Goal: Use online tool/utility: Utilize a website feature to perform a specific function

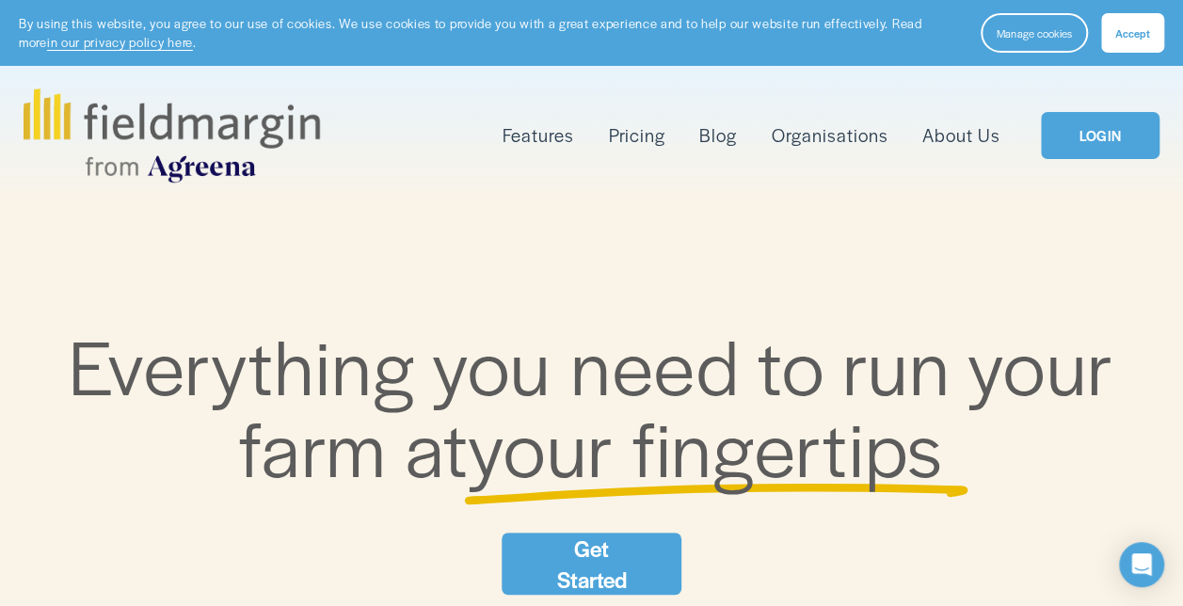
click at [1098, 140] on link "LOGIN" at bounding box center [1100, 136] width 119 height 48
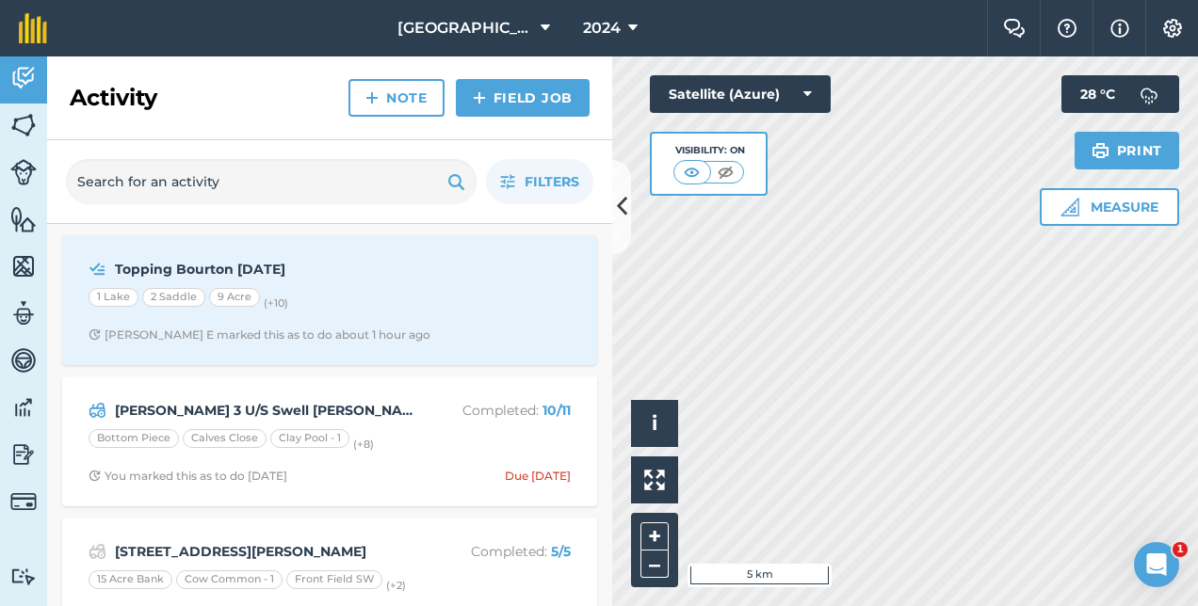
click at [1197, 361] on html "Daylesford New Farm 2024 Farm Chat Help Info Settings Daylesford New Farm - 202…" at bounding box center [599, 303] width 1198 height 606
click at [630, 24] on icon at bounding box center [632, 28] width 9 height 23
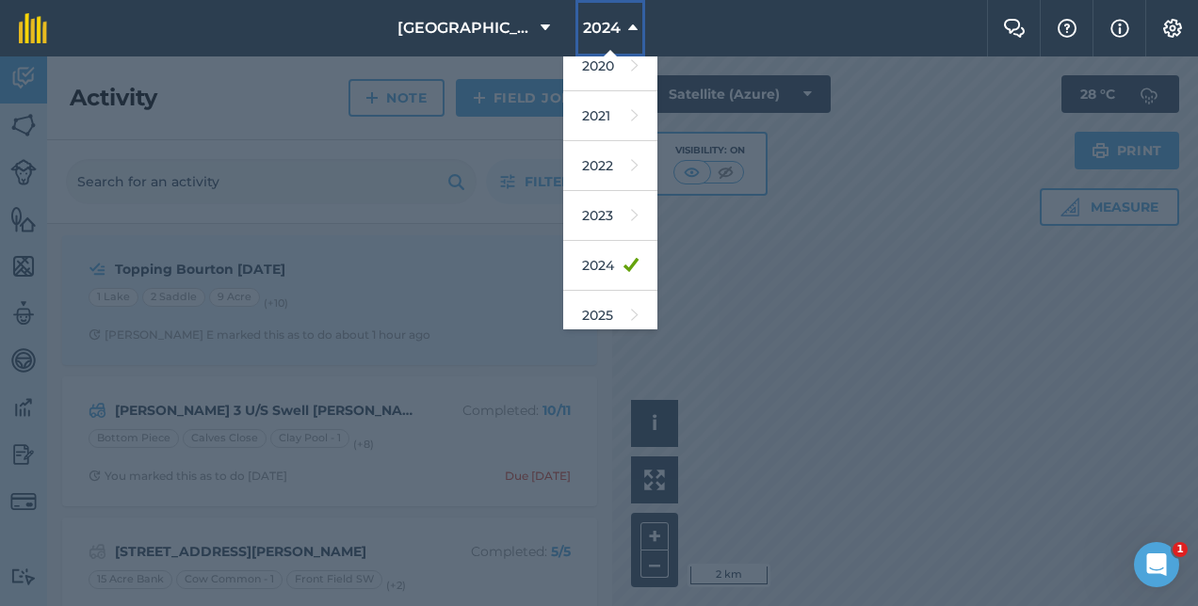
scroll to position [181, 0]
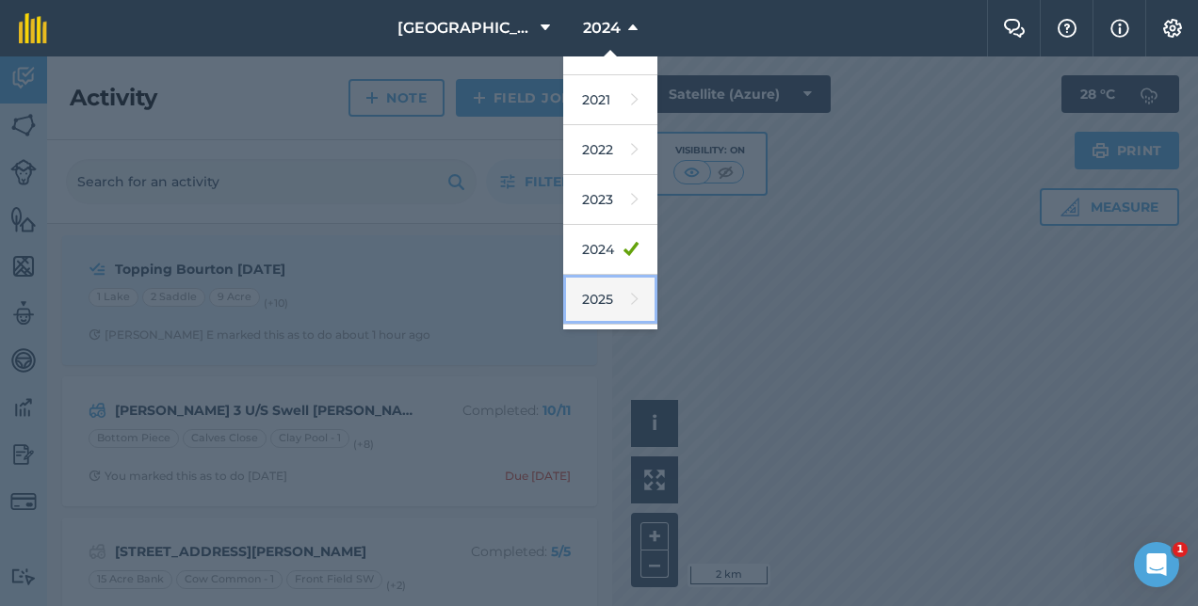
click at [604, 294] on link "2025" at bounding box center [610, 300] width 94 height 50
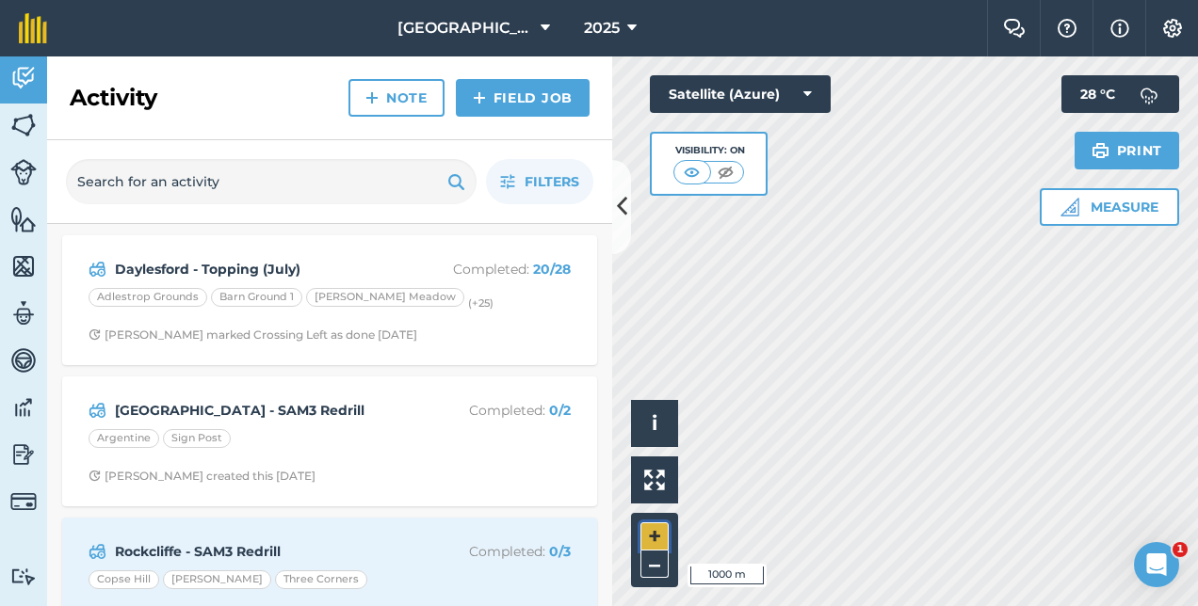
click at [646, 537] on button "+" at bounding box center [654, 537] width 28 height 28
click at [654, 526] on button "+" at bounding box center [654, 537] width 28 height 28
click at [645, 565] on button "–" at bounding box center [654, 564] width 28 height 27
click at [651, 564] on button "–" at bounding box center [654, 564] width 28 height 27
click at [657, 529] on button "+" at bounding box center [654, 537] width 28 height 28
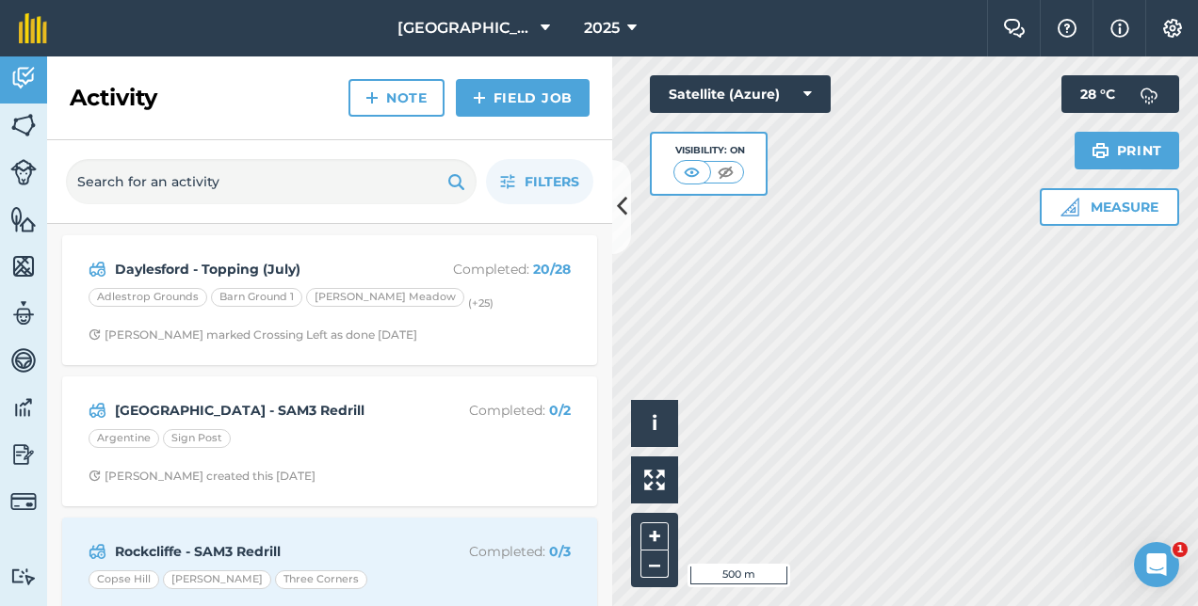
click at [1174, 605] on html "Daylesford New Farm 2025 Farm Chat Help Info Settings Daylesford New Farm - 202…" at bounding box center [599, 303] width 1198 height 606
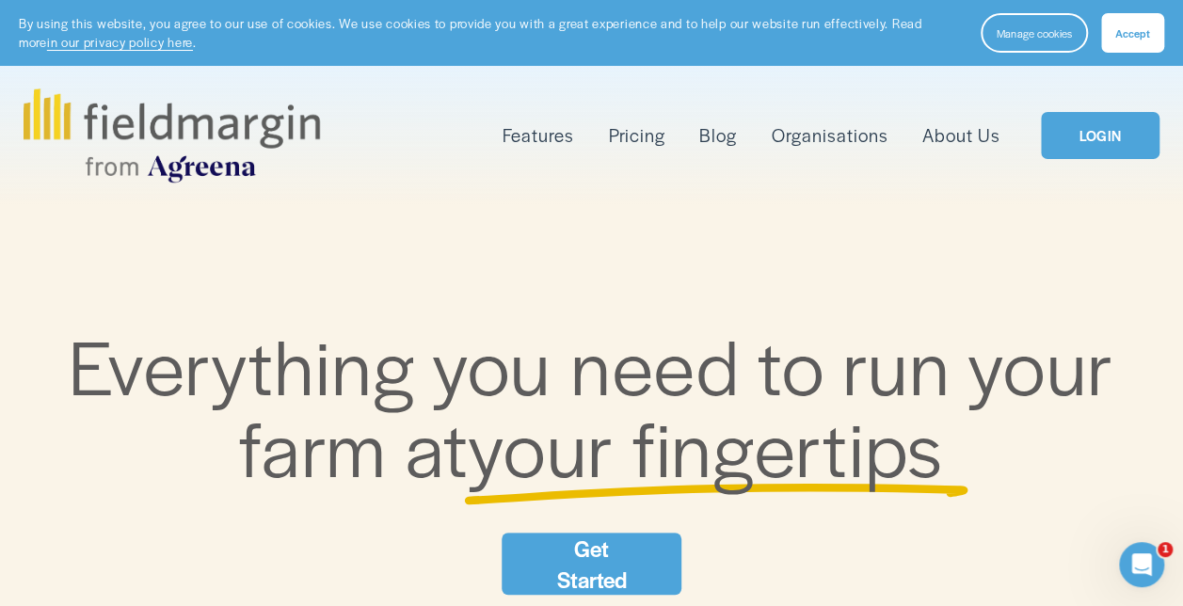
click at [1100, 140] on link "LOGIN" at bounding box center [1100, 136] width 119 height 48
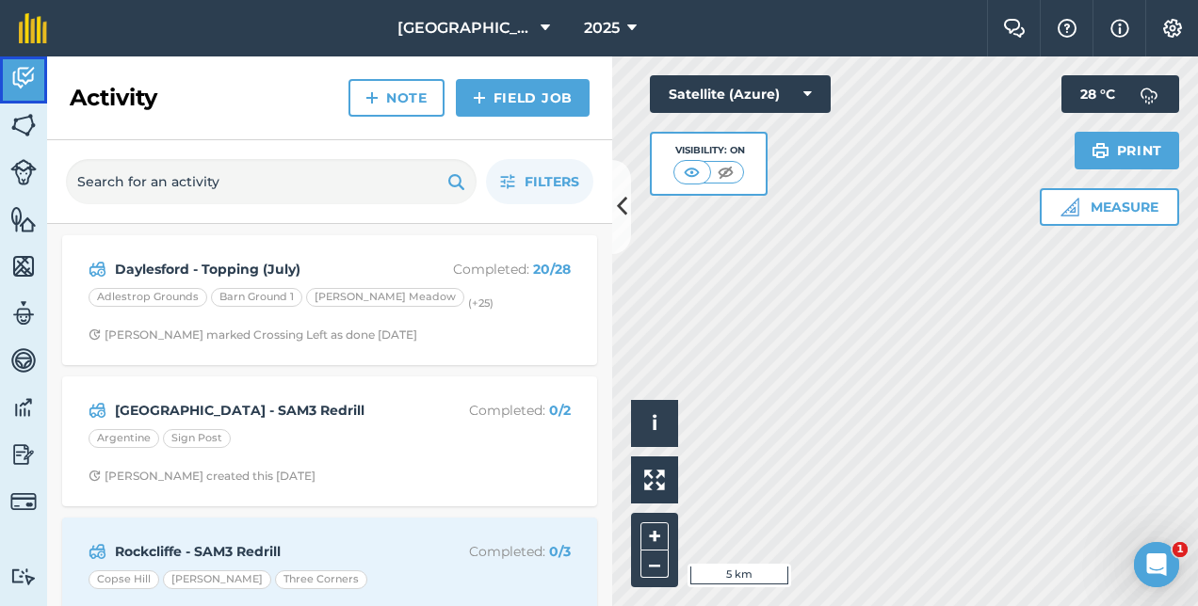
click at [22, 79] on img at bounding box center [23, 78] width 26 height 28
click at [624, 208] on icon at bounding box center [622, 206] width 10 height 33
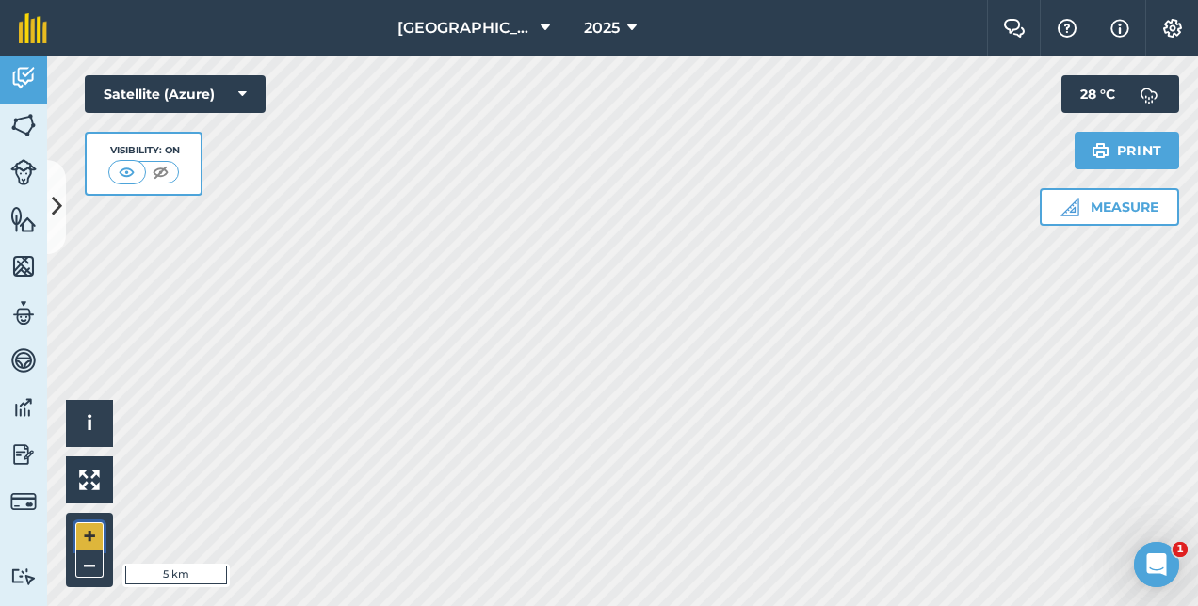
click at [90, 537] on button "+" at bounding box center [89, 537] width 28 height 28
click at [87, 556] on button "–" at bounding box center [89, 564] width 28 height 27
click at [99, 527] on button "+" at bounding box center [89, 537] width 28 height 28
click at [87, 539] on button "+" at bounding box center [89, 537] width 28 height 28
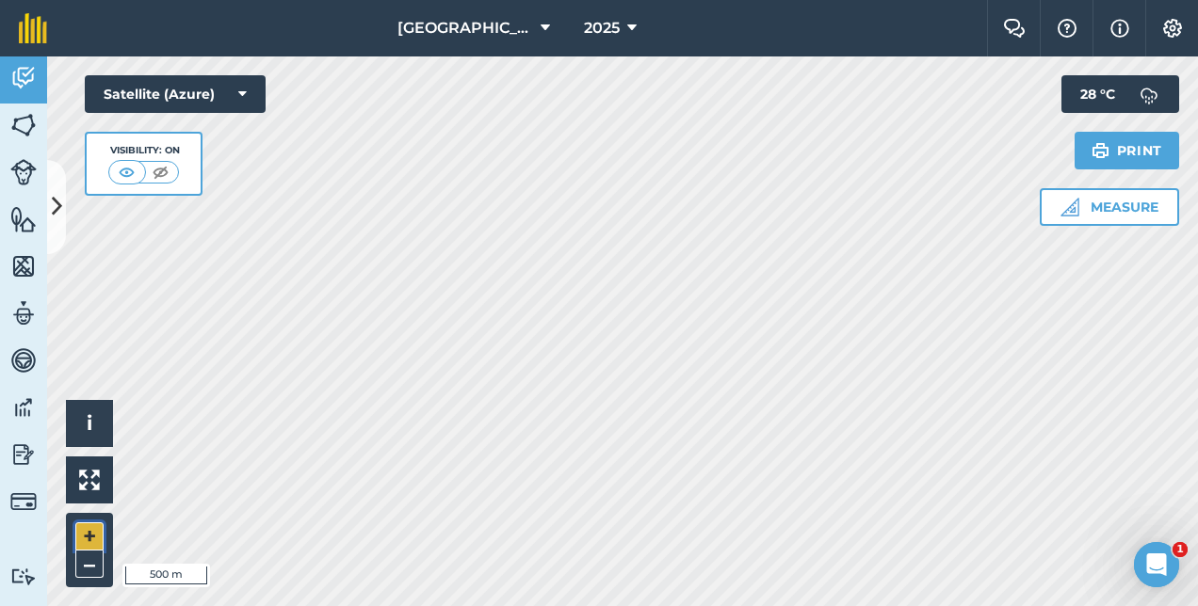
click at [87, 539] on button "+" at bounding box center [89, 537] width 28 height 28
click at [93, 562] on button "–" at bounding box center [89, 564] width 28 height 27
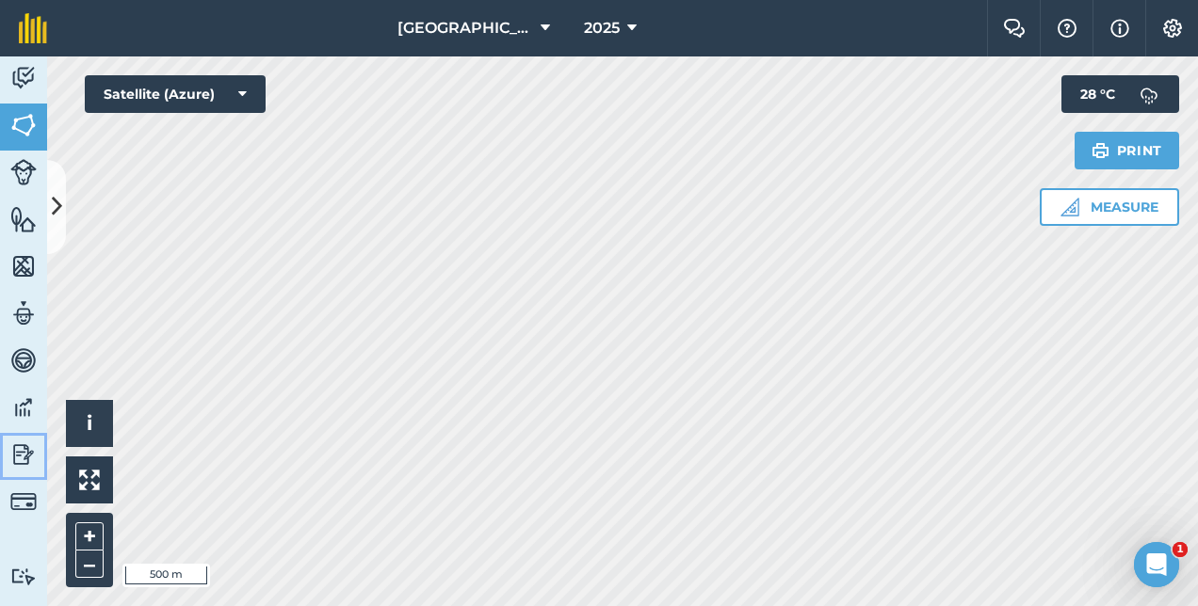
click at [28, 453] on img at bounding box center [23, 455] width 26 height 28
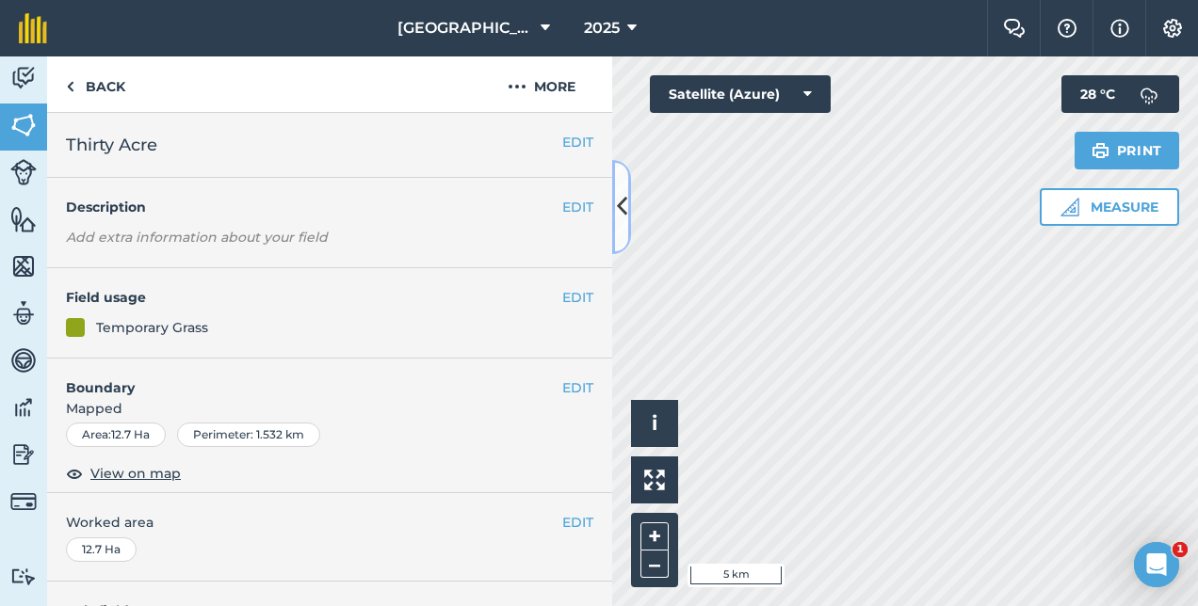
click at [627, 209] on button at bounding box center [621, 207] width 19 height 94
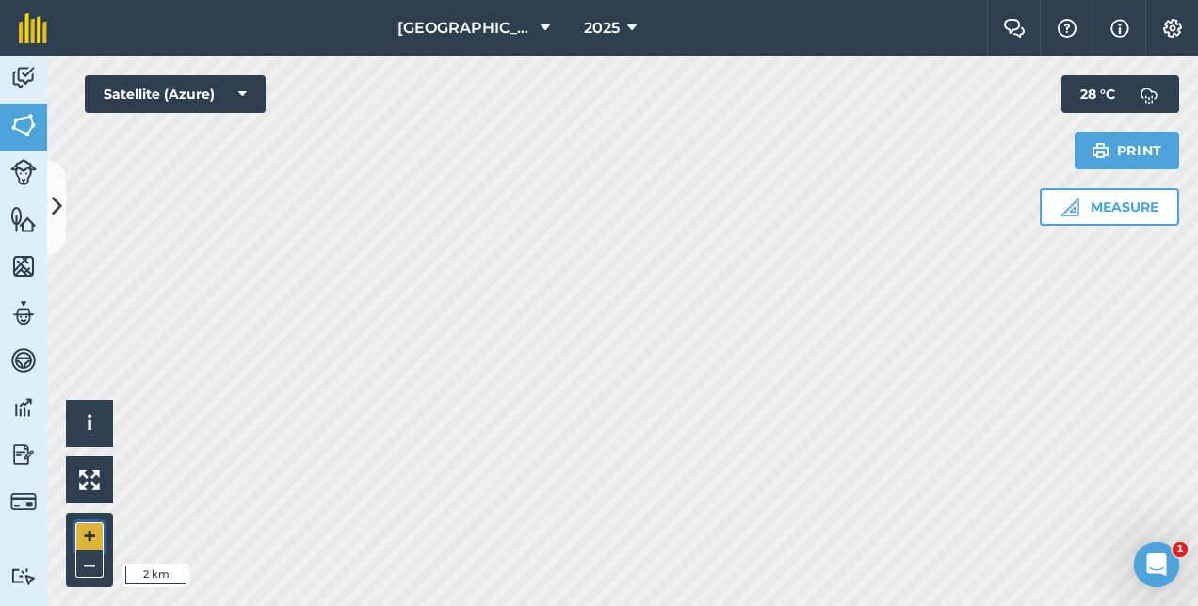
click at [96, 527] on button "+" at bounding box center [89, 537] width 28 height 28
click at [1134, 203] on button "Measure" at bounding box center [1108, 207] width 139 height 38
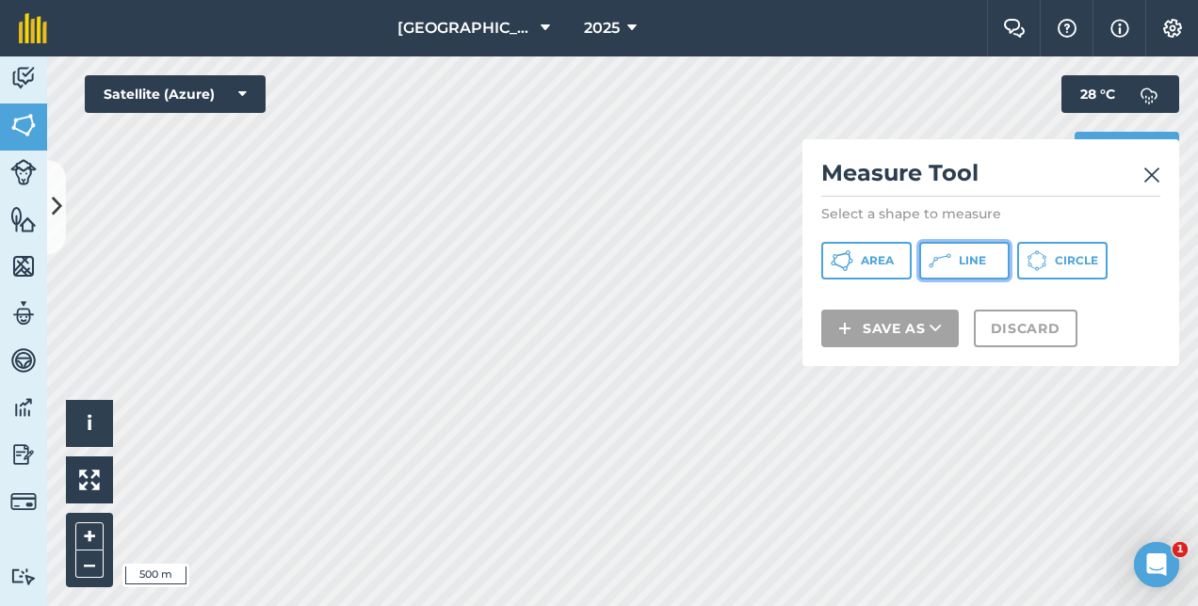
click at [960, 255] on span "Line" at bounding box center [971, 260] width 27 height 15
click at [1151, 177] on img at bounding box center [1151, 175] width 17 height 23
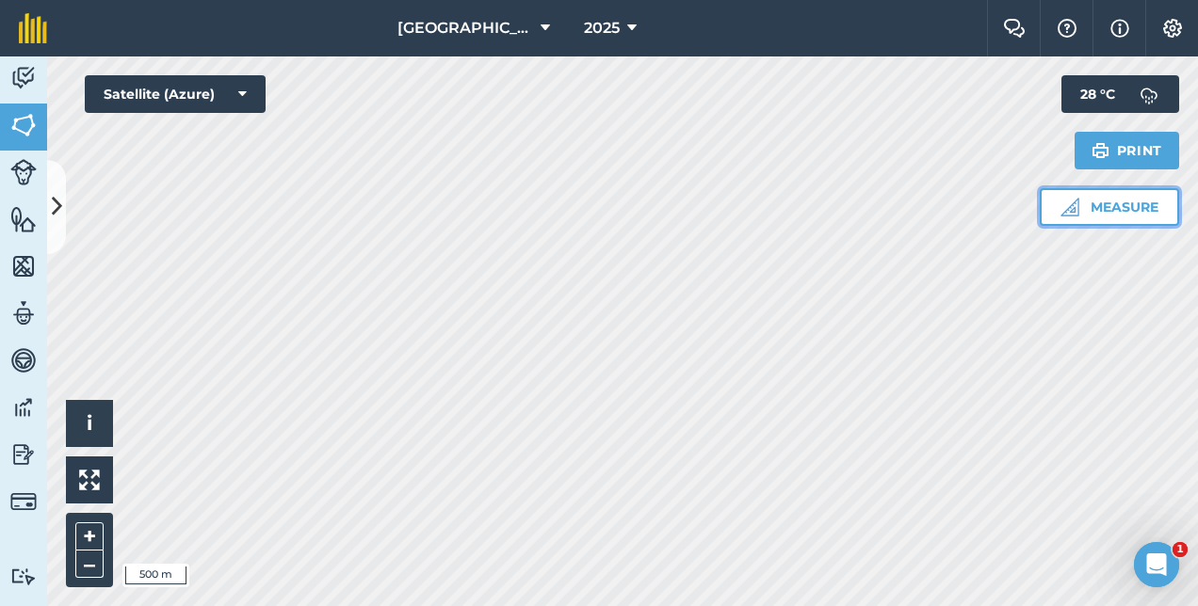
click at [1111, 201] on button "Measure" at bounding box center [1108, 207] width 139 height 38
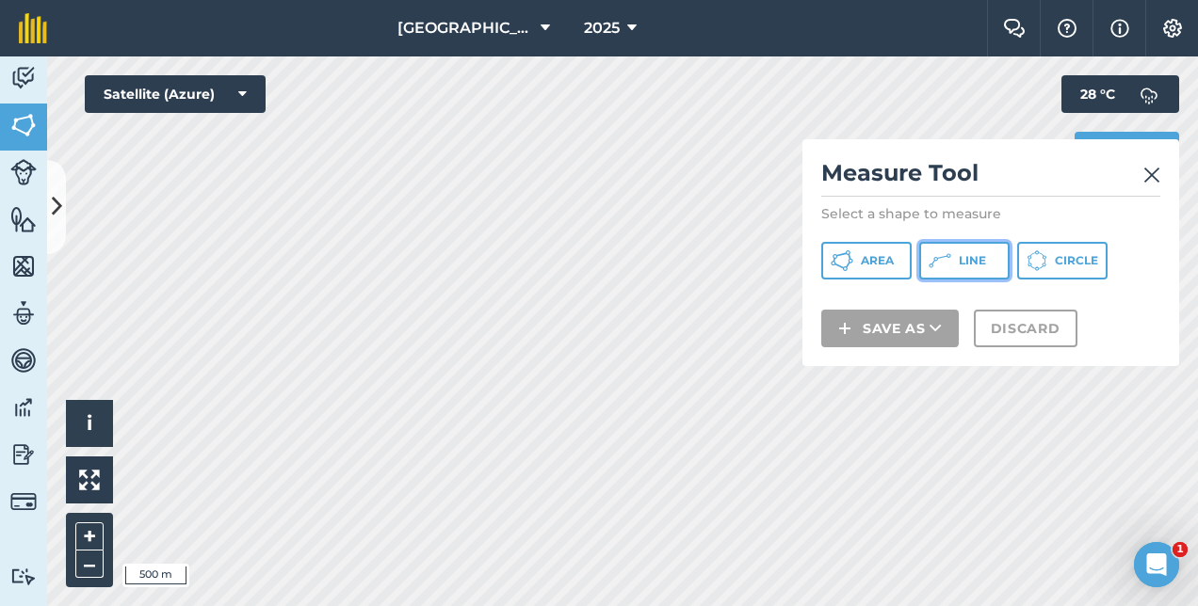
click at [969, 259] on span "Line" at bounding box center [971, 260] width 27 height 15
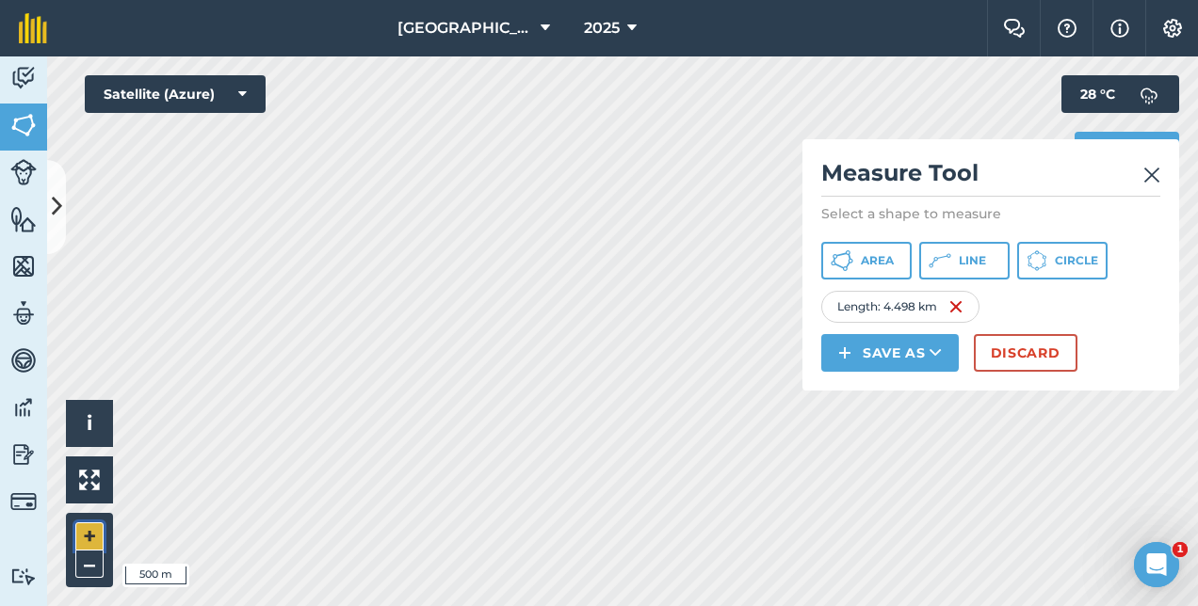
click at [87, 533] on button "+" at bounding box center [89, 537] width 28 height 28
click at [92, 534] on button "+" at bounding box center [89, 537] width 28 height 28
click at [86, 568] on button "–" at bounding box center [89, 564] width 28 height 27
click at [1026, 339] on button "Discard" at bounding box center [1025, 353] width 104 height 38
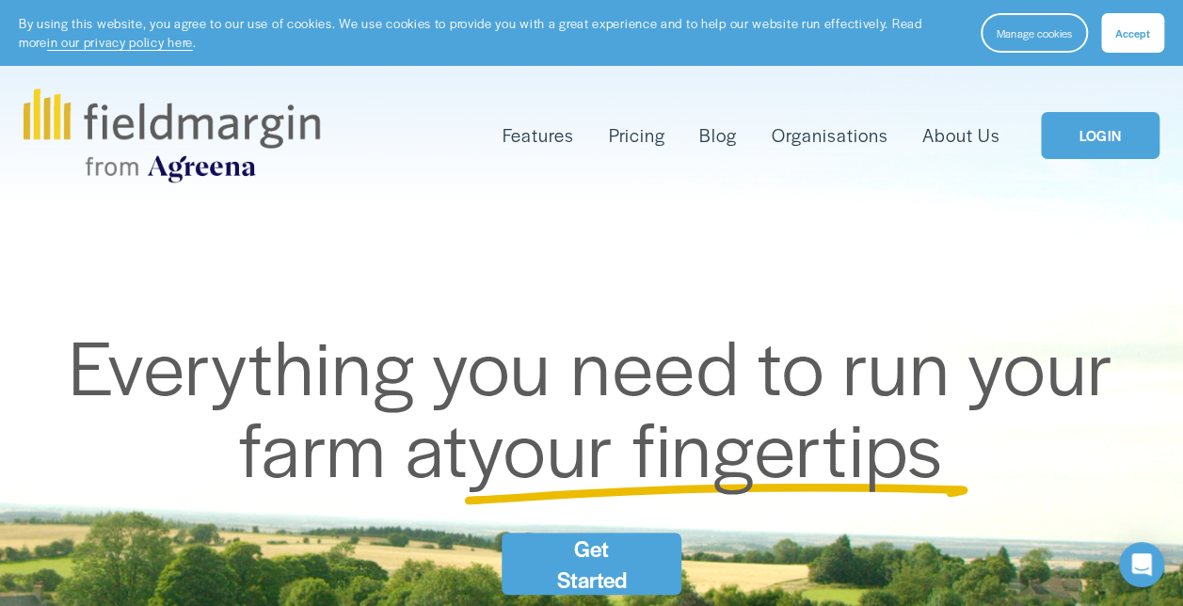
click at [1083, 136] on link "LOGIN" at bounding box center [1100, 136] width 119 height 48
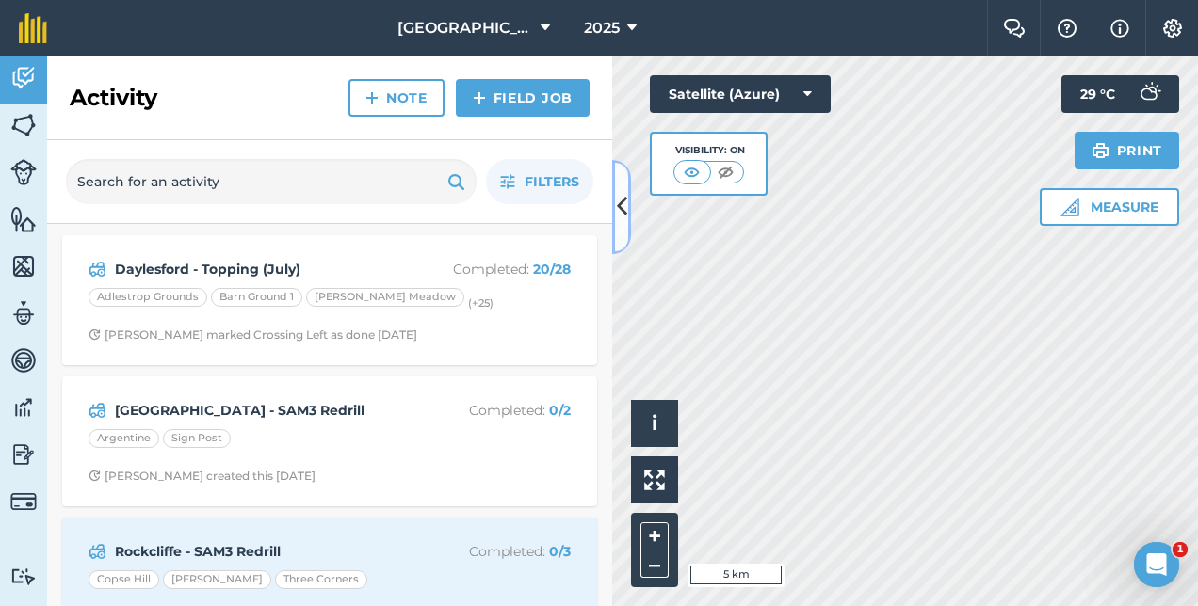
click at [618, 205] on icon at bounding box center [622, 206] width 10 height 33
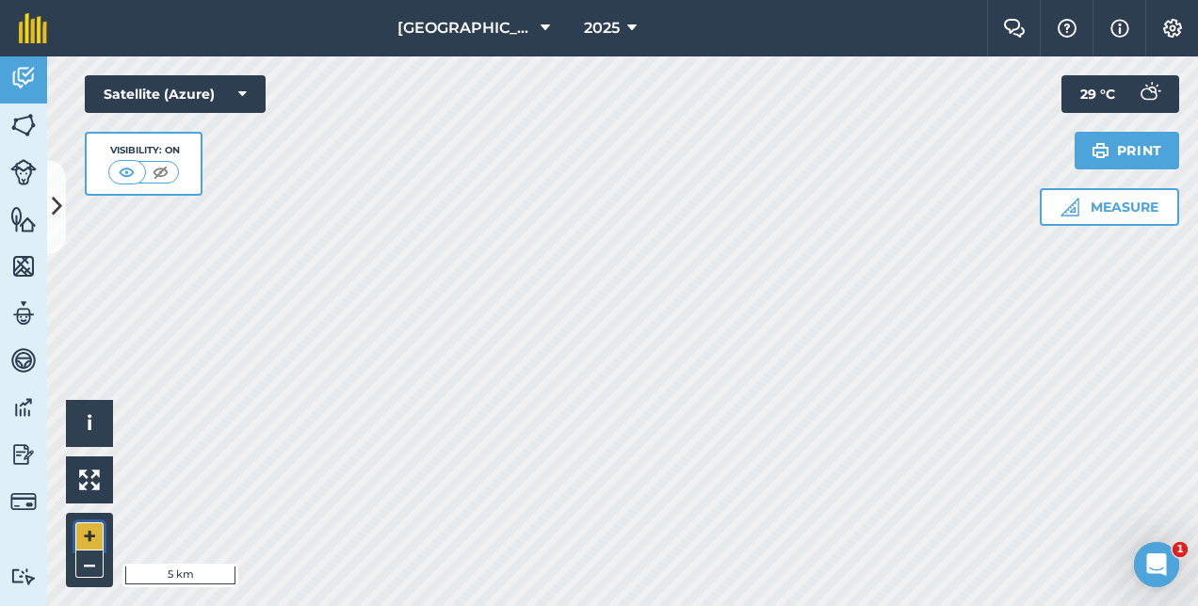
click at [94, 531] on button "+" at bounding box center [89, 537] width 28 height 28
click at [90, 533] on button "+" at bounding box center [89, 537] width 28 height 28
click at [102, 531] on button "+" at bounding box center [89, 537] width 28 height 28
click at [1108, 211] on button "Measure" at bounding box center [1108, 207] width 139 height 38
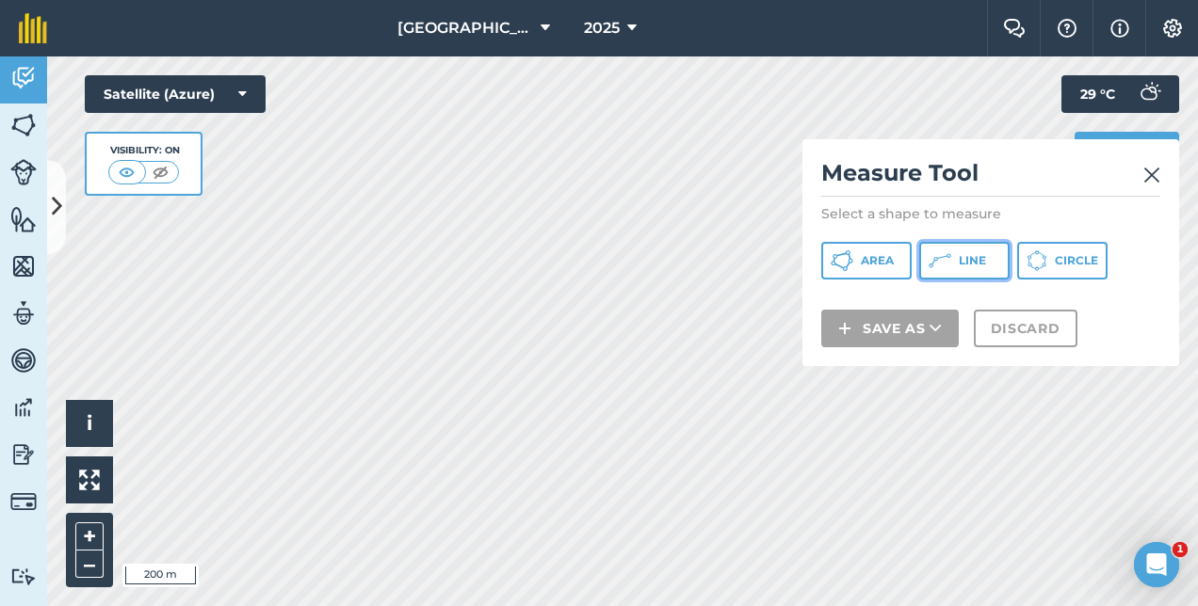
click at [962, 260] on span "Line" at bounding box center [971, 260] width 27 height 15
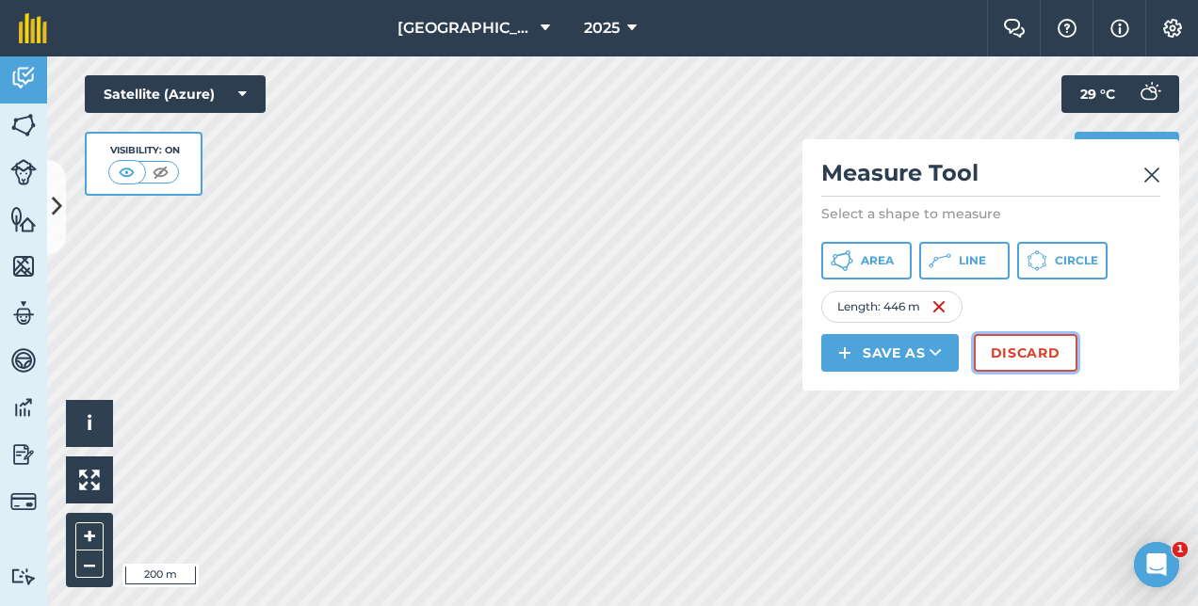
click at [996, 354] on button "Discard" at bounding box center [1025, 353] width 104 height 38
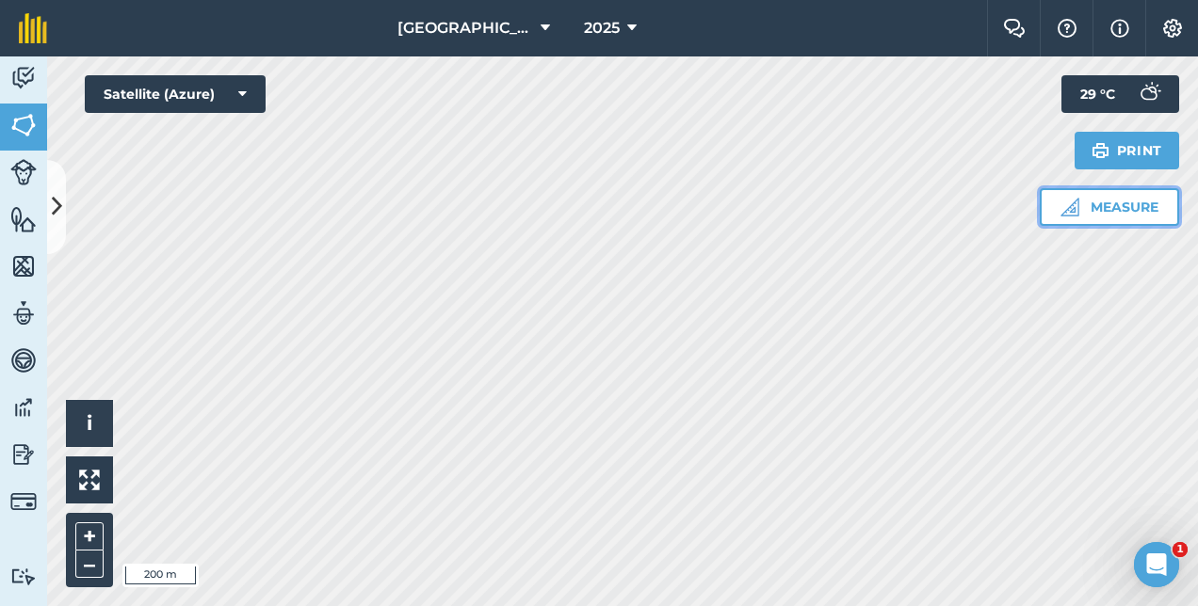
click at [1070, 210] on img at bounding box center [1069, 207] width 19 height 19
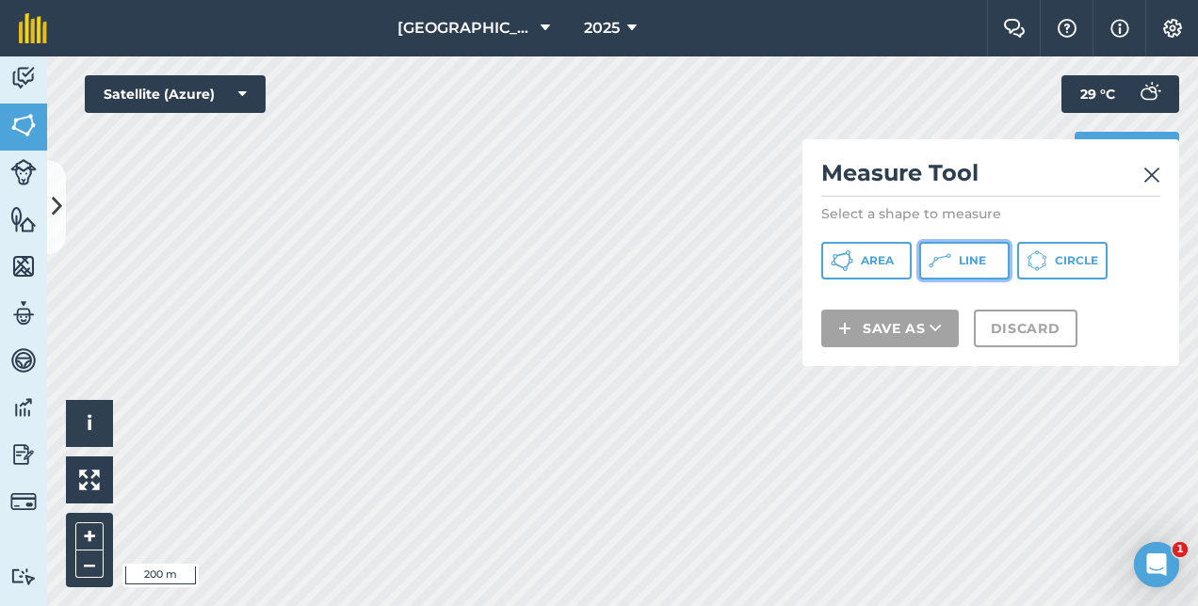
click at [957, 258] on button "Line" at bounding box center [964, 261] width 90 height 38
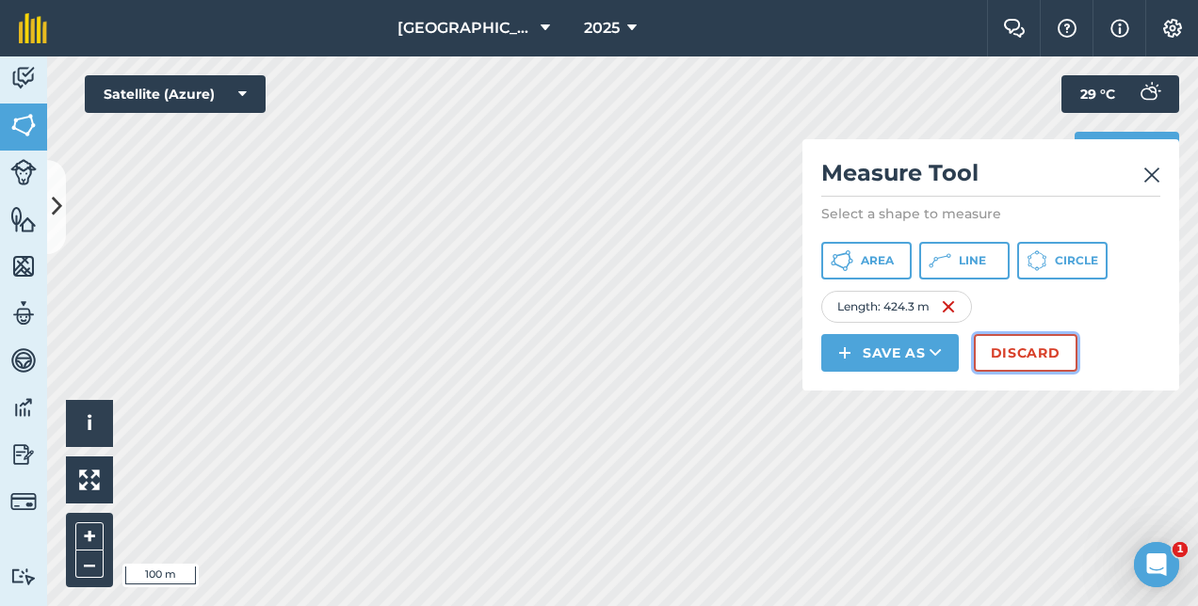
click at [1030, 360] on button "Discard" at bounding box center [1025, 353] width 104 height 38
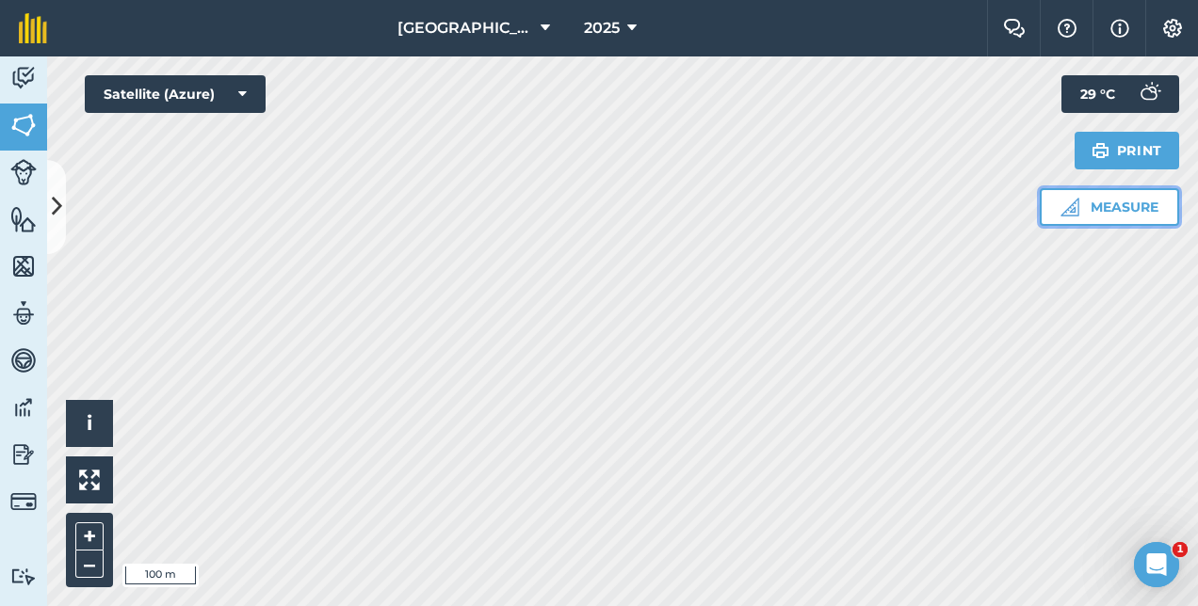
click at [1118, 205] on button "Measure" at bounding box center [1108, 207] width 139 height 38
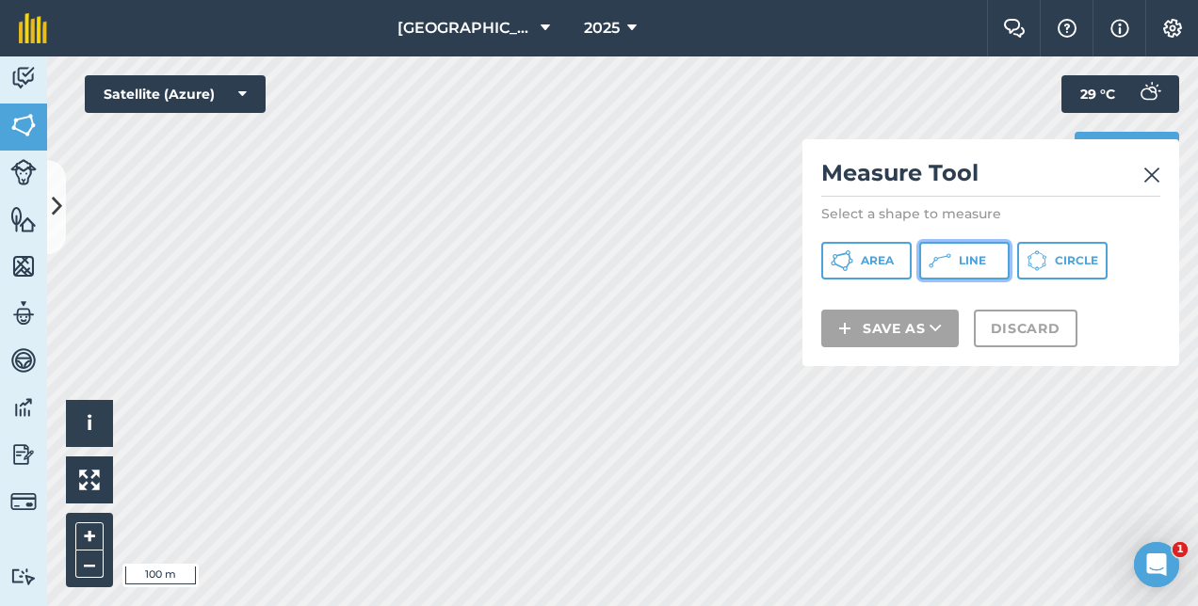
click at [955, 256] on button "Line" at bounding box center [964, 261] width 90 height 38
click at [1158, 176] on img at bounding box center [1151, 175] width 17 height 23
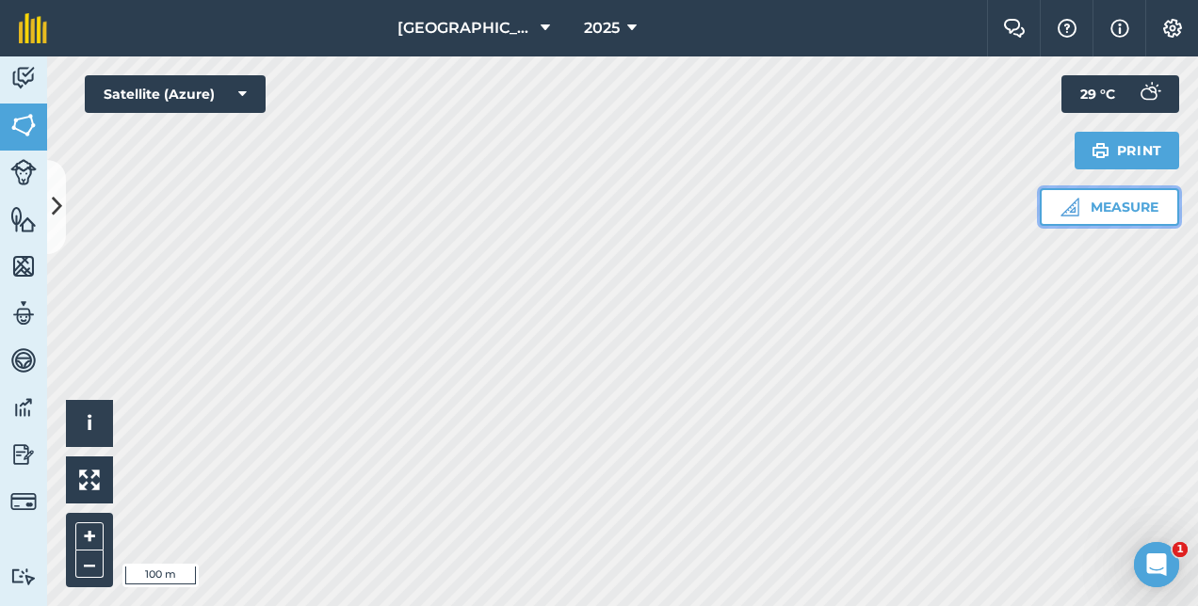
click at [1118, 209] on button "Measure" at bounding box center [1108, 207] width 139 height 38
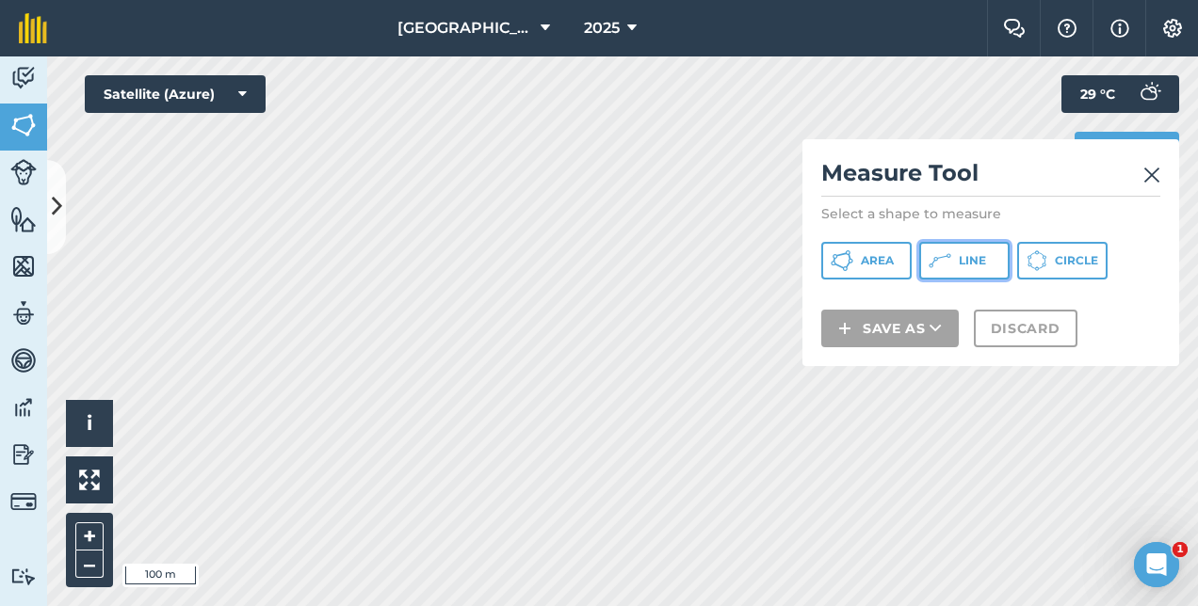
click at [962, 256] on span "Line" at bounding box center [971, 260] width 27 height 15
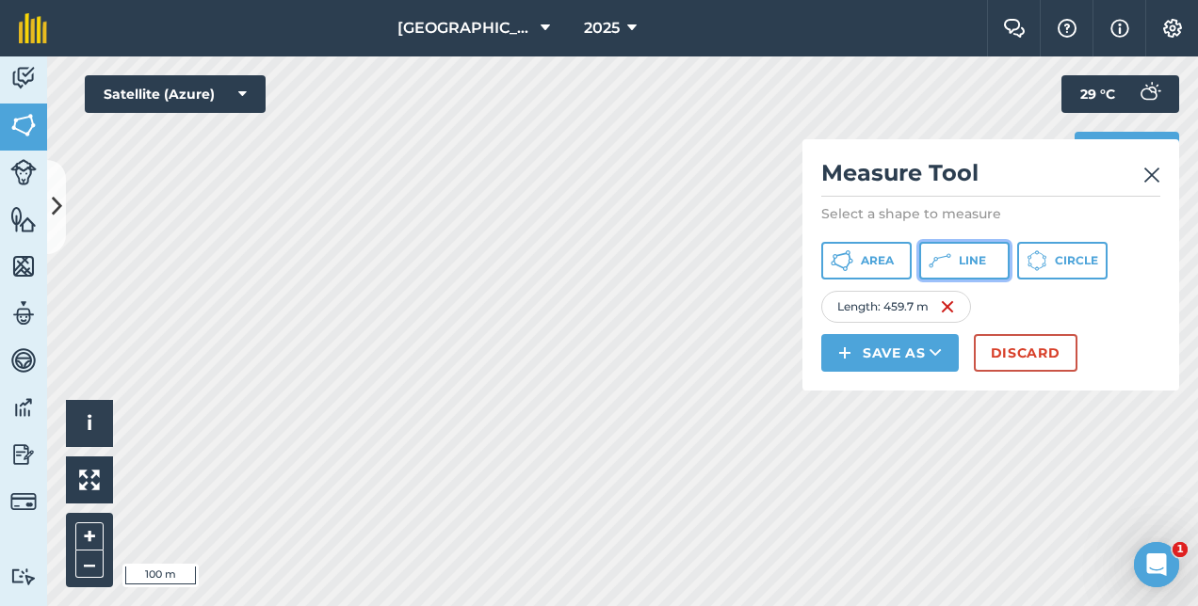
click at [970, 256] on span "Line" at bounding box center [971, 260] width 27 height 15
click at [1004, 343] on button "Discard" at bounding box center [1025, 353] width 104 height 38
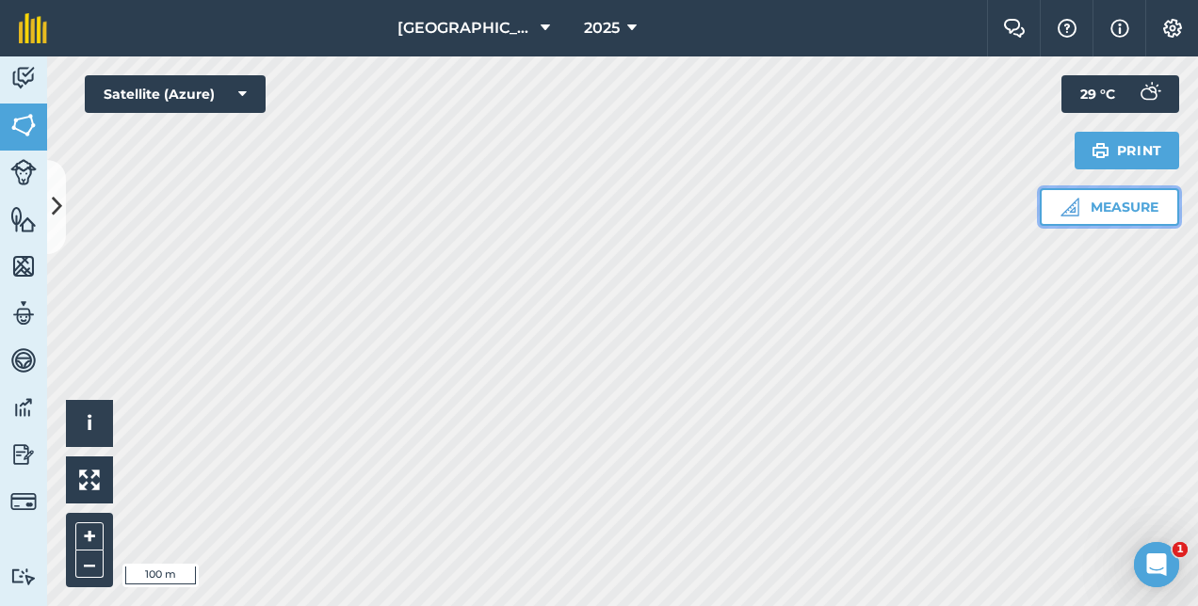
click at [1149, 206] on button "Measure" at bounding box center [1108, 207] width 139 height 38
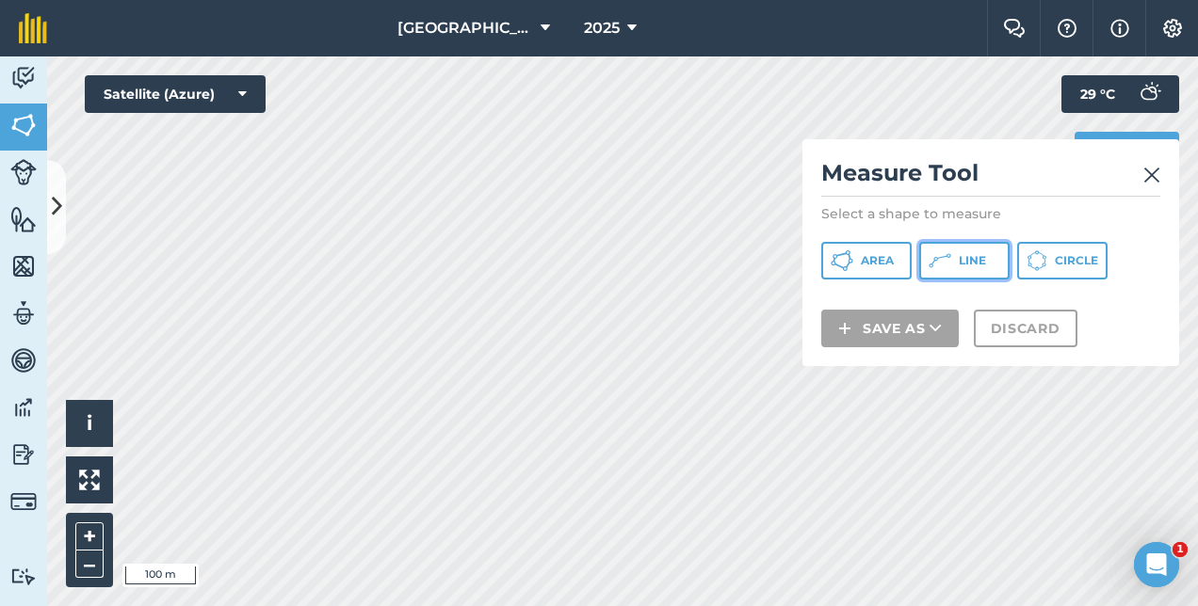
click at [957, 251] on button "Line" at bounding box center [964, 261] width 90 height 38
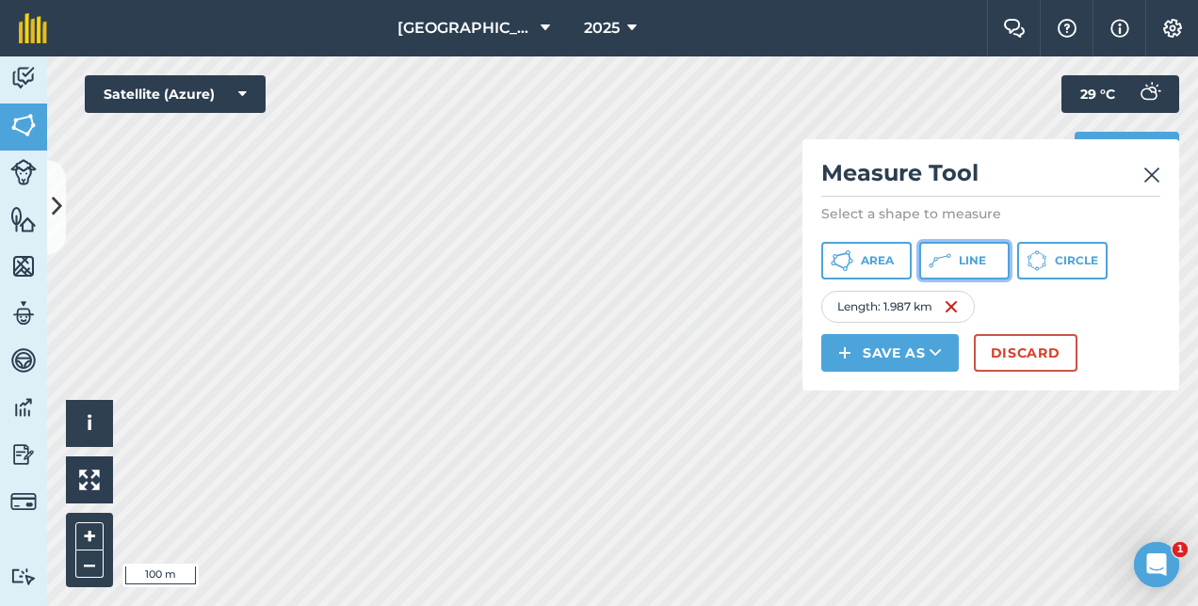
click at [965, 258] on span "Line" at bounding box center [971, 260] width 27 height 15
click at [86, 562] on button "–" at bounding box center [89, 564] width 28 height 27
click at [87, 526] on button "+" at bounding box center [89, 537] width 28 height 28
click at [88, 560] on button "–" at bounding box center [89, 564] width 28 height 27
click at [1072, 136] on div "Measure Measure Tool Select a shape to measure Area Line Circle Line 1 : 1.987 …" at bounding box center [1108, 150] width 139 height 151
